Goal: Information Seeking & Learning: Learn about a topic

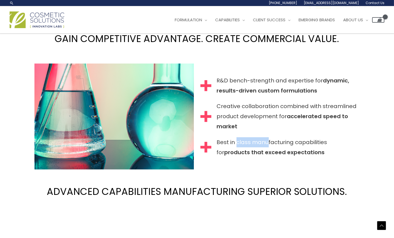
scroll to position [555, 0]
click at [330, 152] on span "Best in class manufacturing capabilities for products that exceed expectations" at bounding box center [288, 148] width 143 height 20
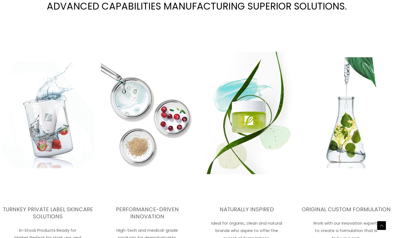
scroll to position [746, 0]
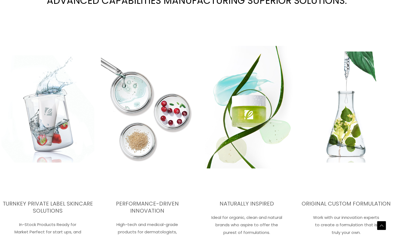
click at [263, 156] on img at bounding box center [247, 107] width 102 height 180
